Goal: Transaction & Acquisition: Purchase product/service

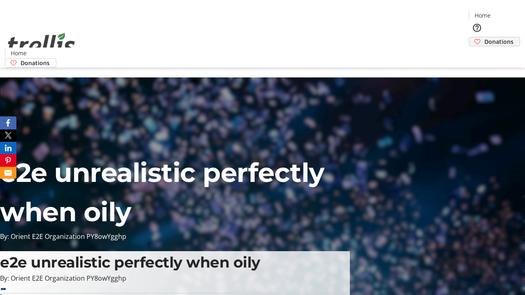
click at [484, 37] on span "Donations" at bounding box center [498, 41] width 29 height 9
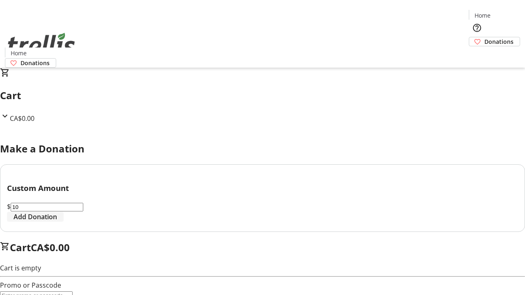
click at [57, 222] on span "Add Donation" at bounding box center [35, 217] width 43 height 10
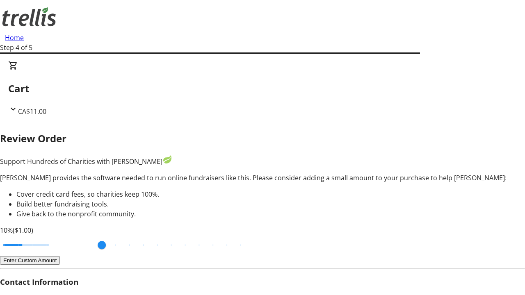
click at [60, 256] on button "Enter Custom Amount" at bounding box center [30, 260] width 60 height 9
